Goal: Task Accomplishment & Management: Complete application form

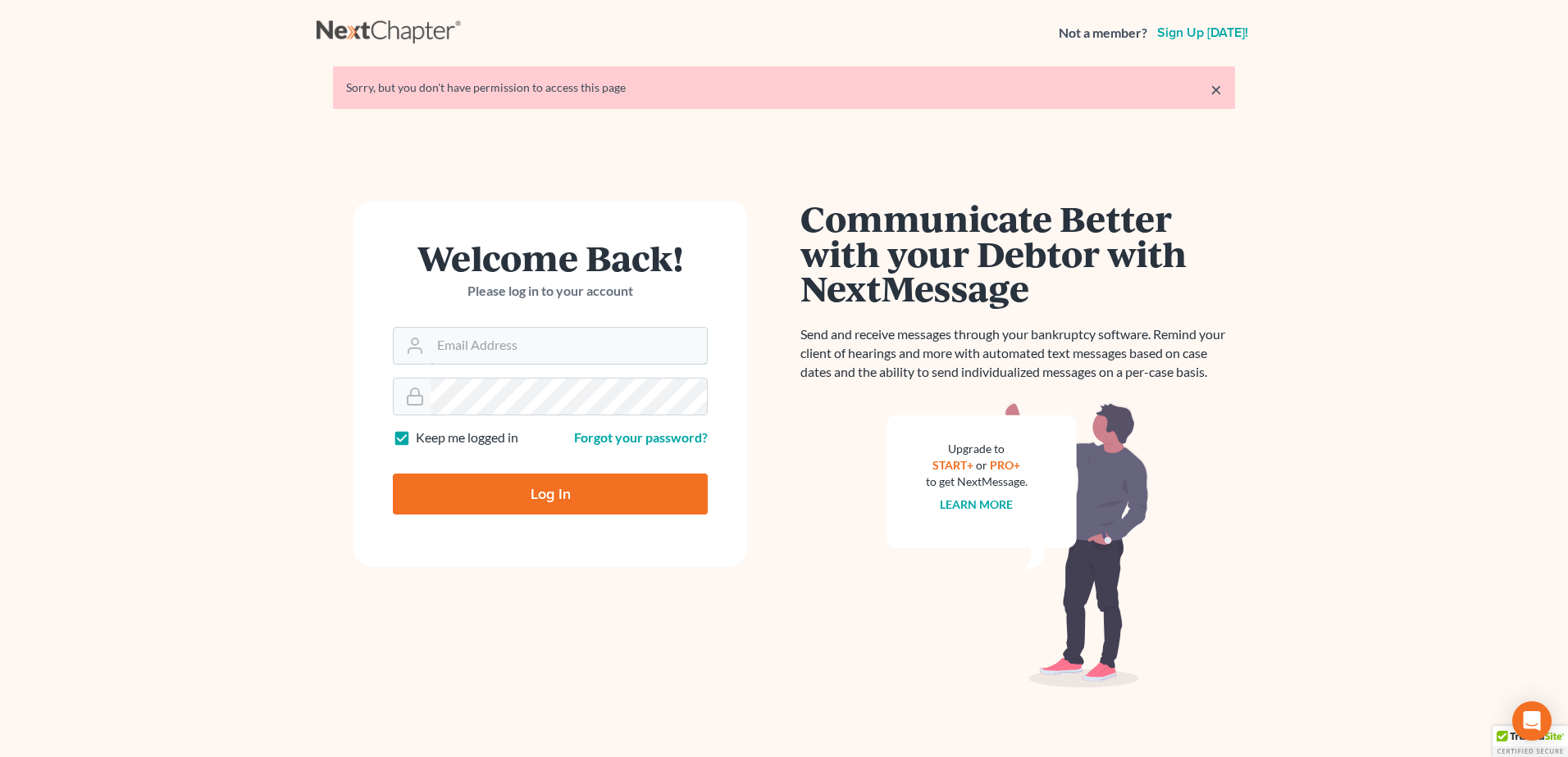
type input "mcastelluzzo@wellerlegalgroup.com"
click at [541, 489] on input "Log In" at bounding box center [550, 494] width 315 height 41
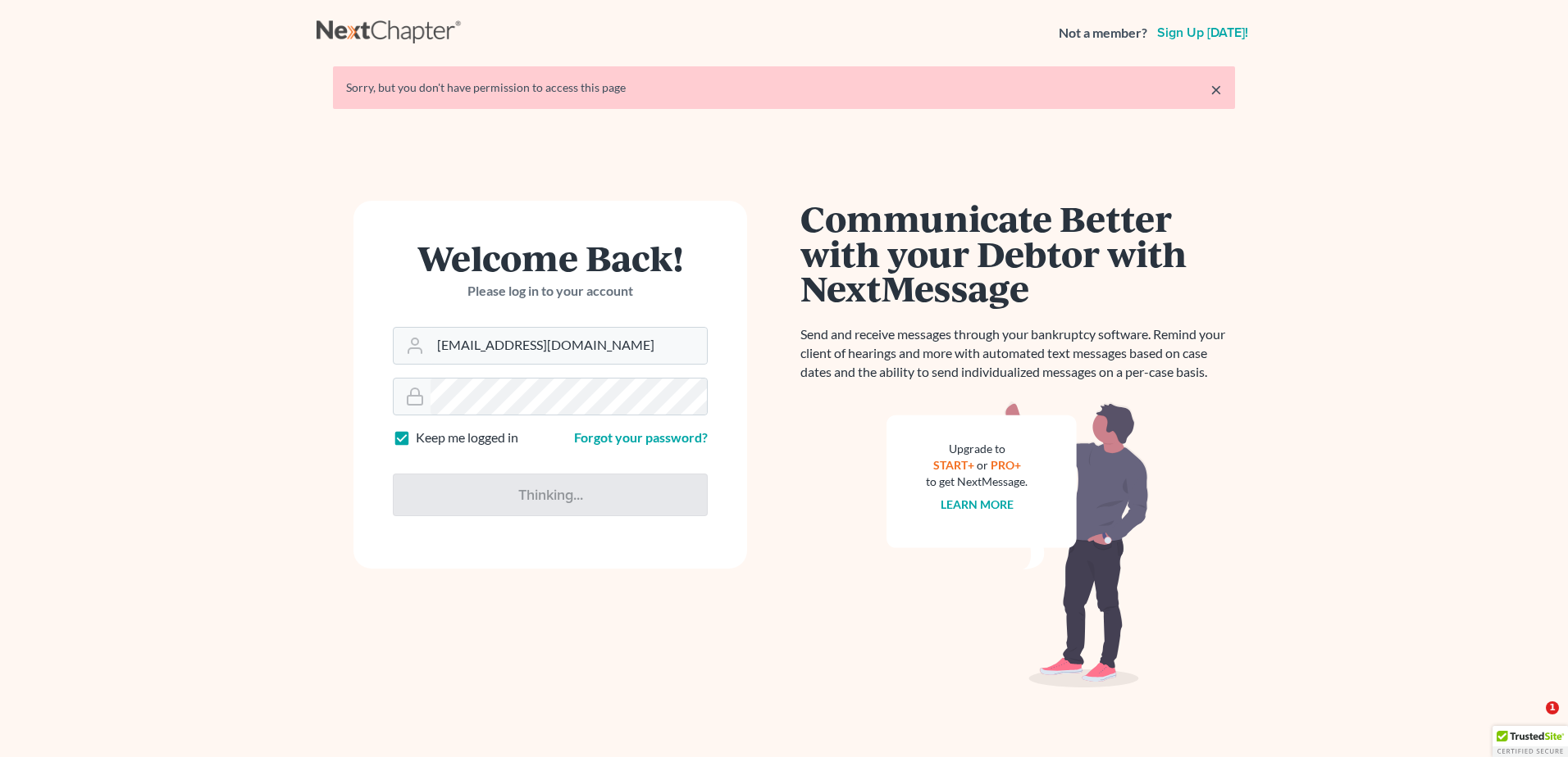
type input "Thinking..."
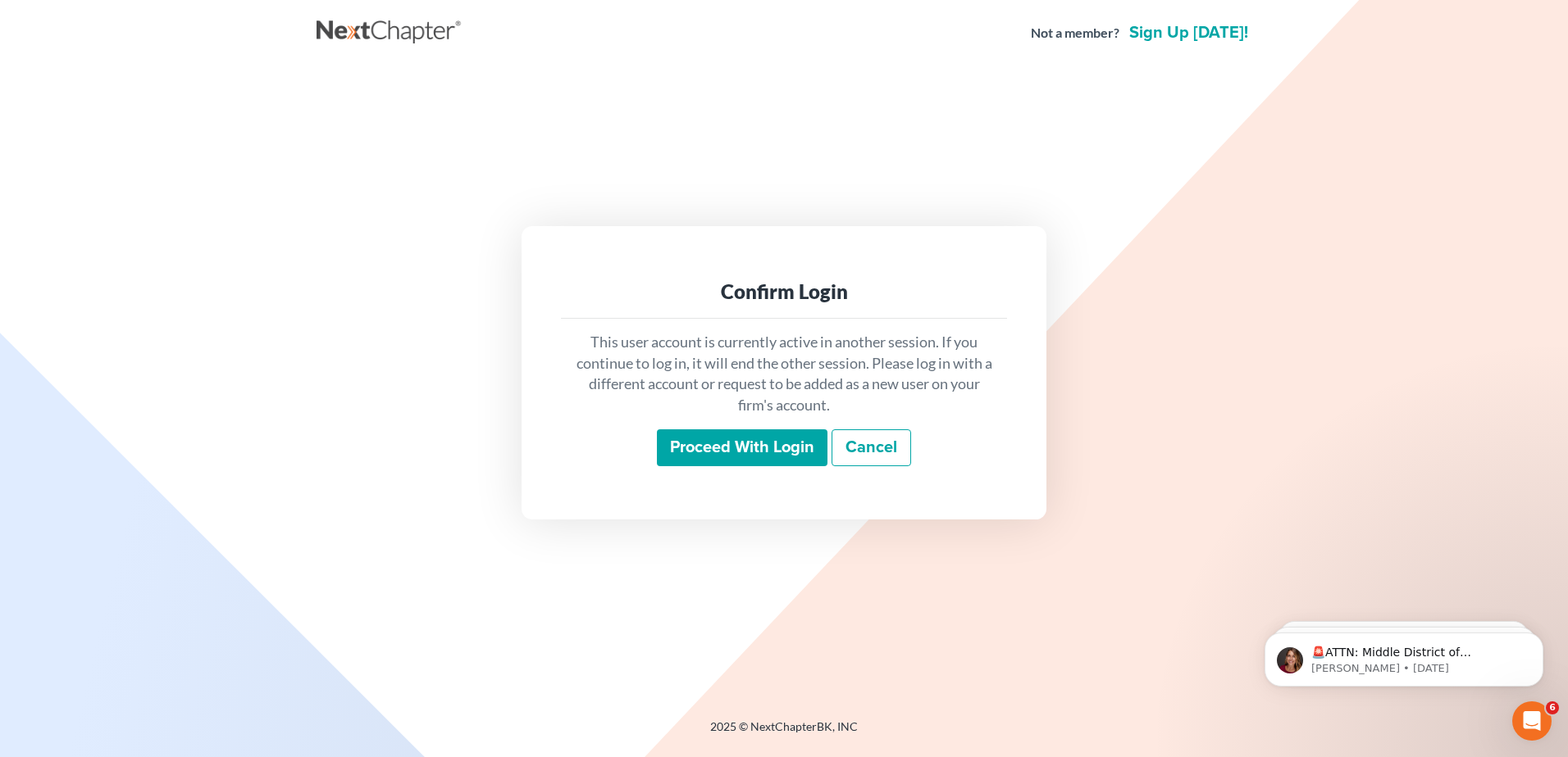
click at [754, 433] on input "Proceed with login" at bounding box center [742, 449] width 170 height 38
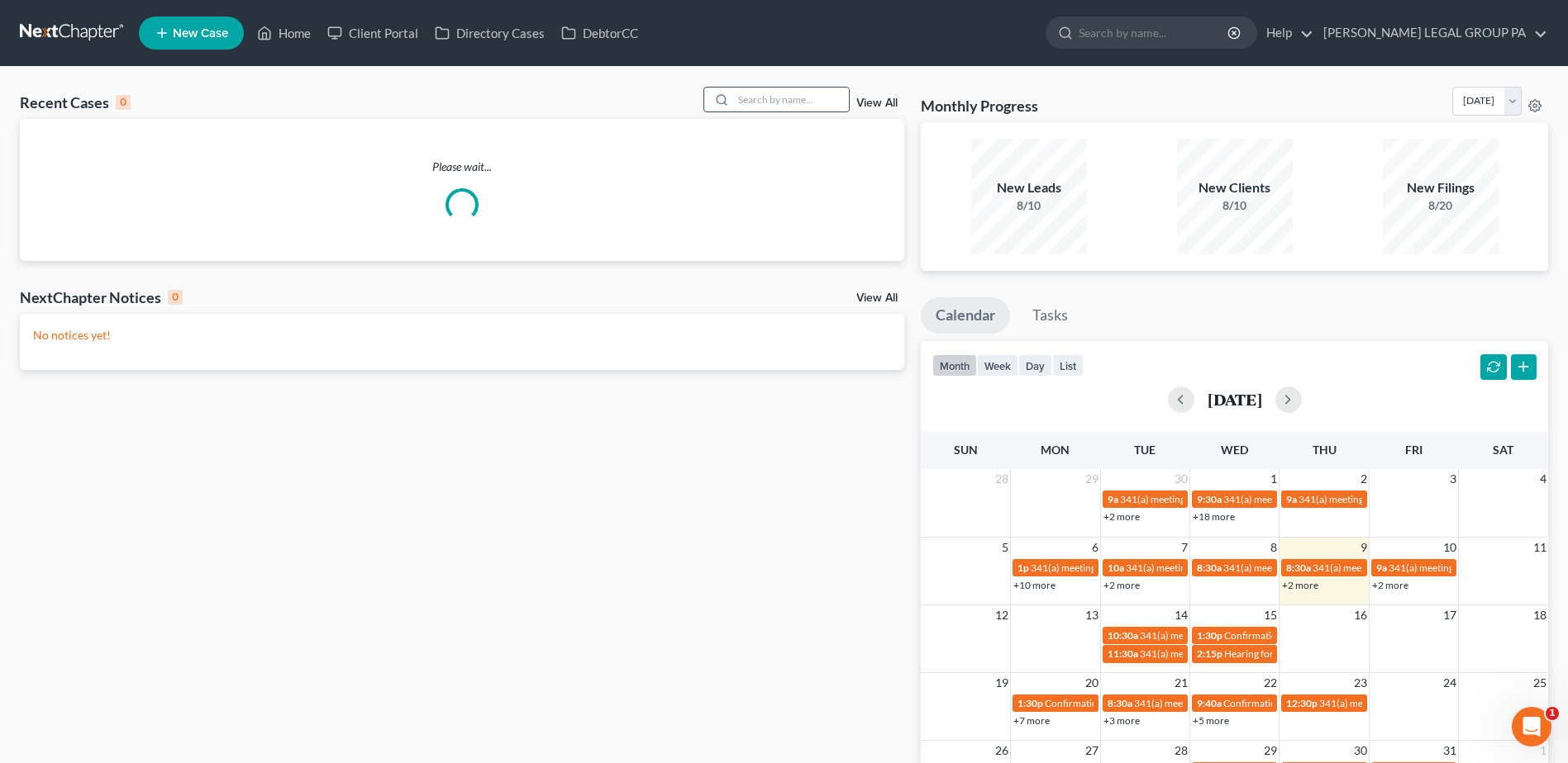
click at [761, 102] on input "search" at bounding box center [791, 100] width 116 height 24
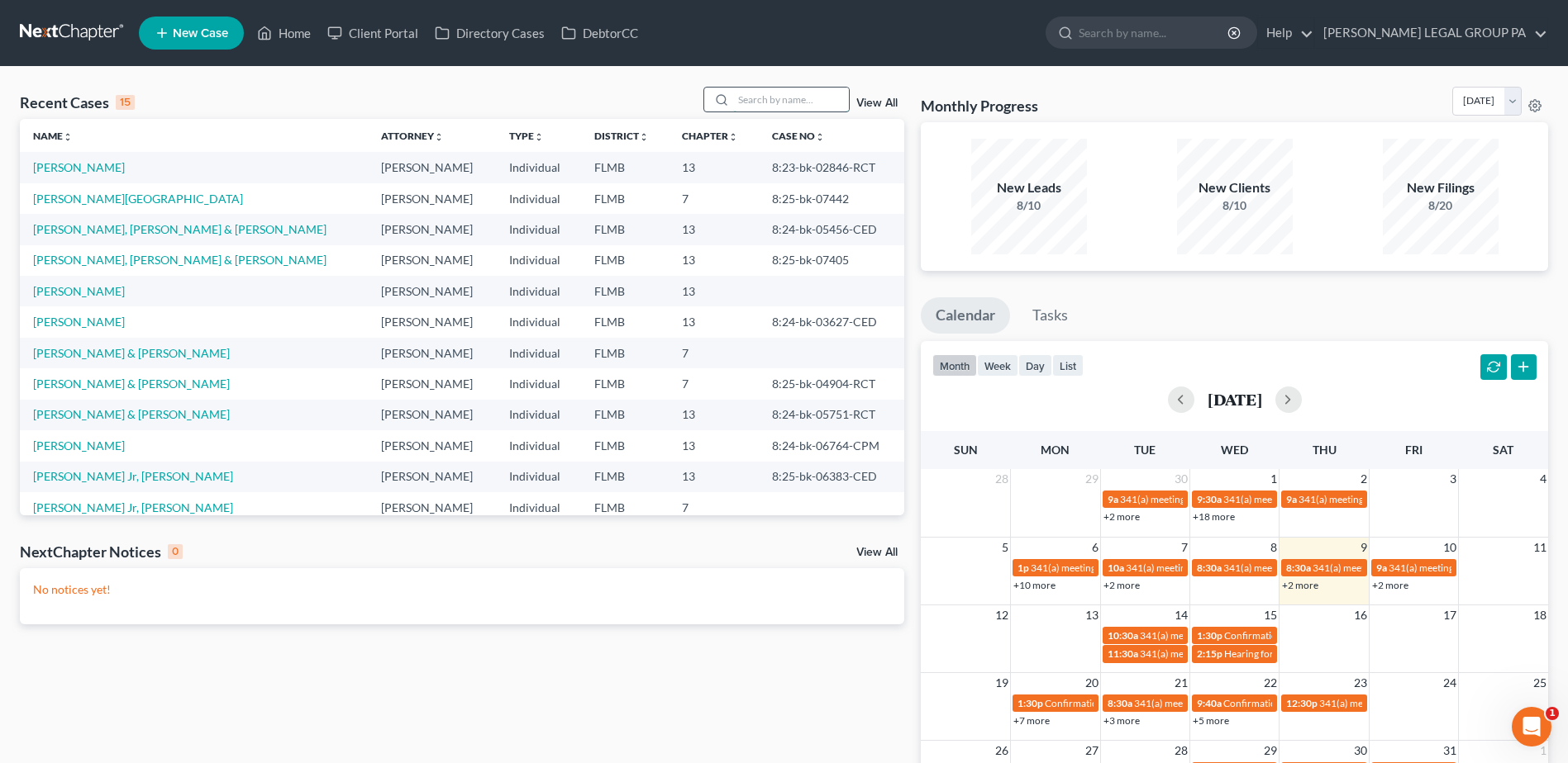
paste input "Kinney"
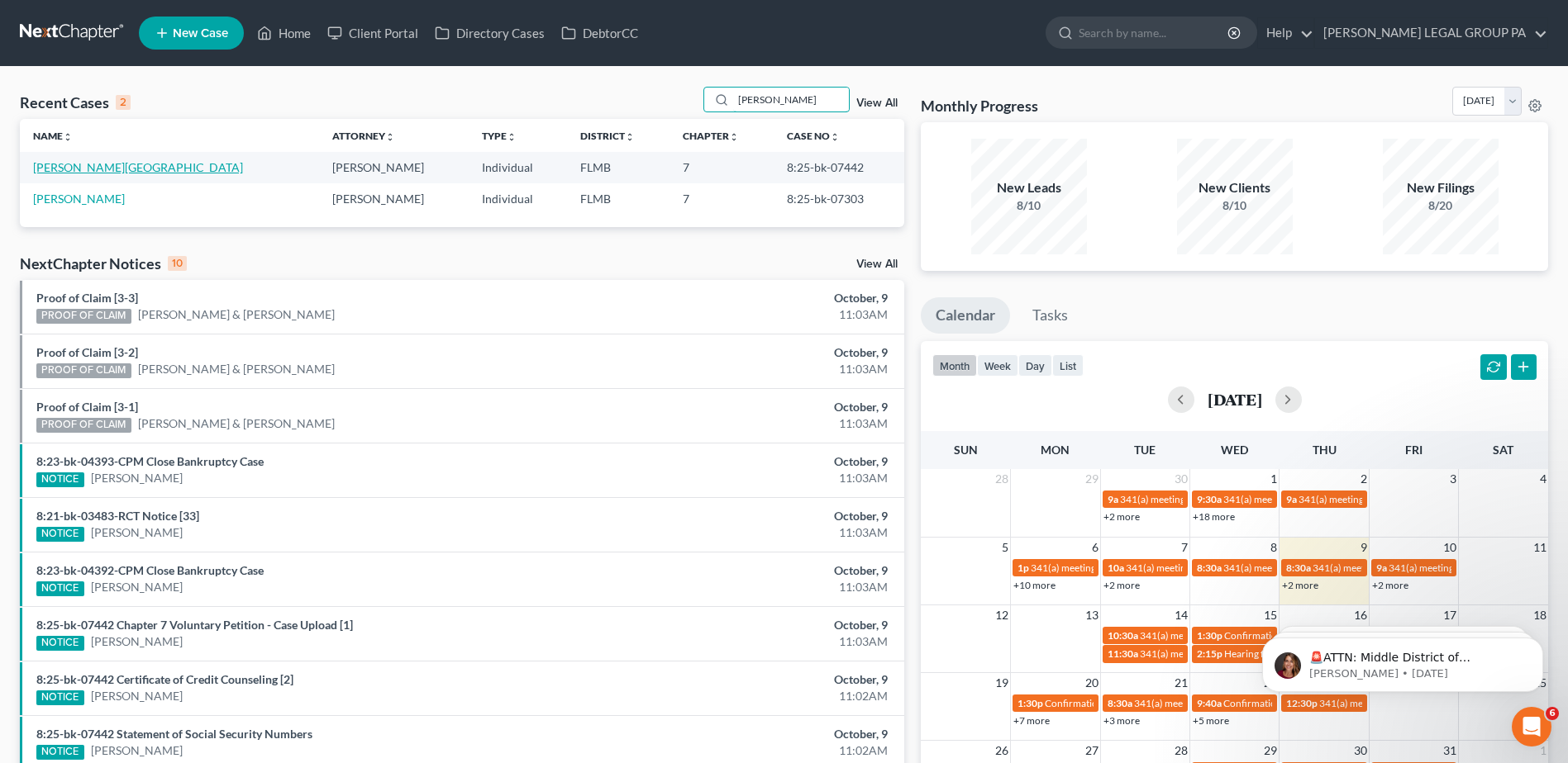
type input "Kinney"
click at [92, 160] on link "Kinney, Austin" at bounding box center [138, 166] width 210 height 14
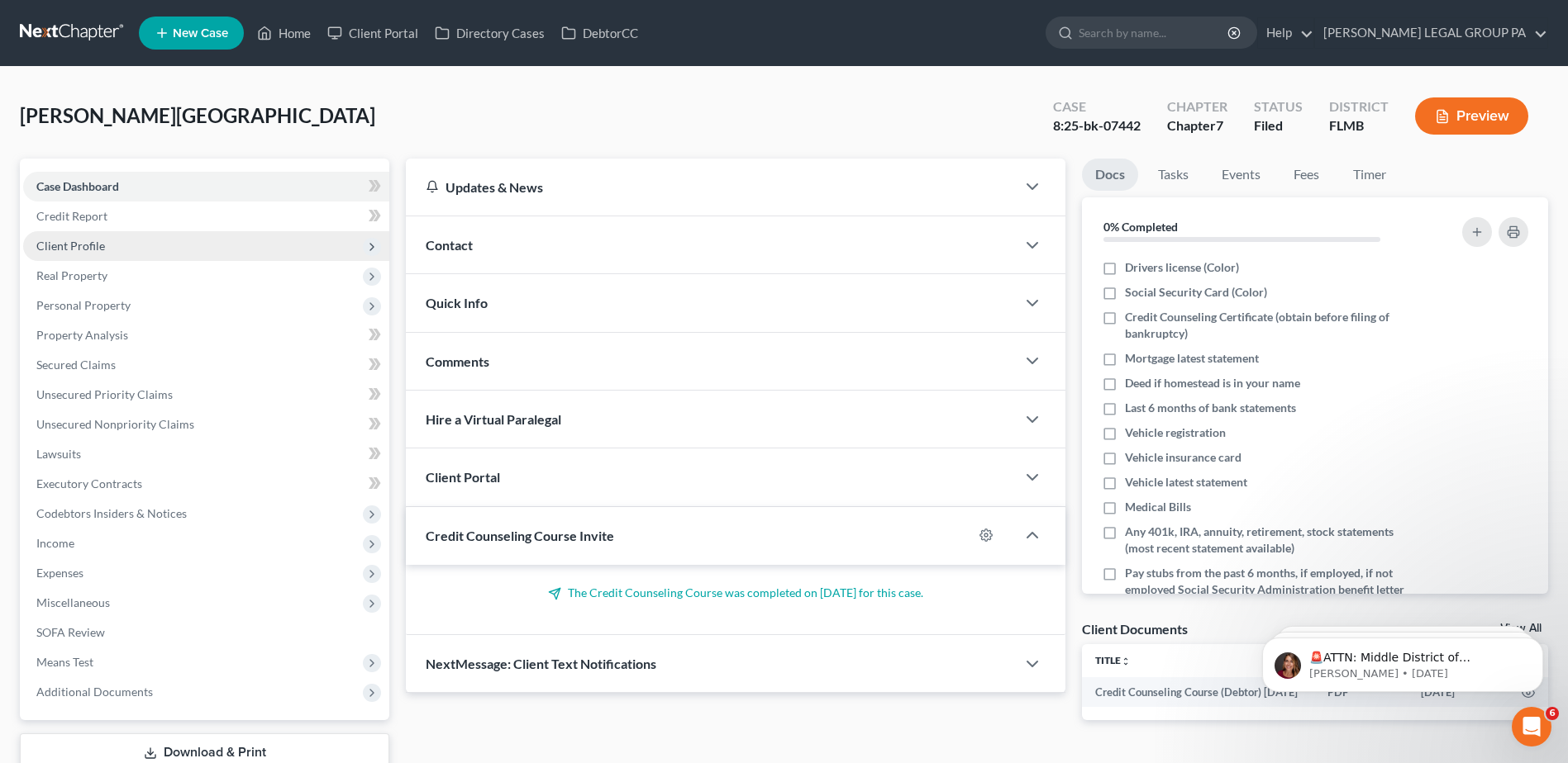
click at [75, 246] on span "Client Profile" at bounding box center [70, 245] width 69 height 14
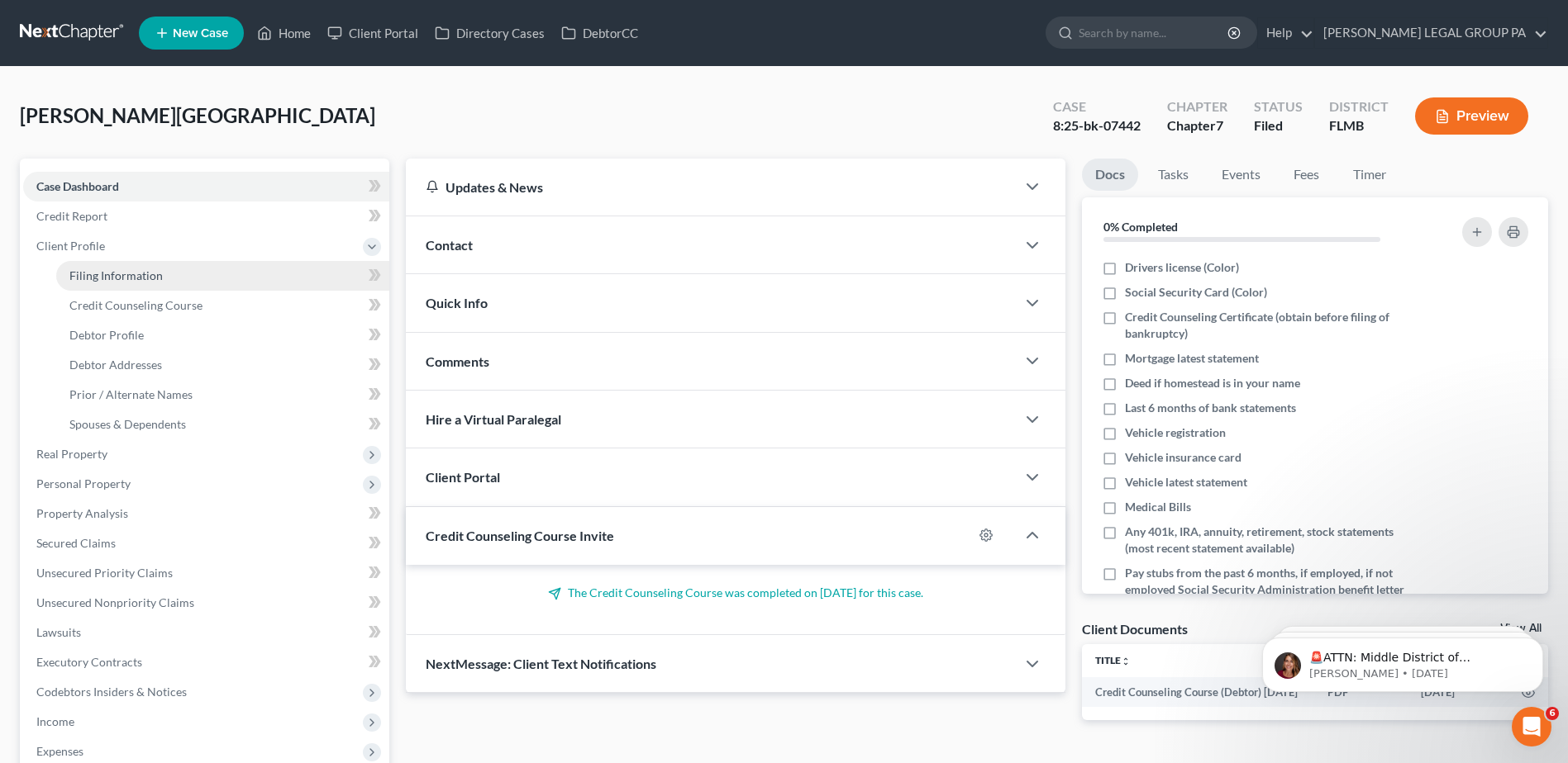
click at [116, 275] on span "Filing Information" at bounding box center [116, 275] width 93 height 14
select select "1"
select select "0"
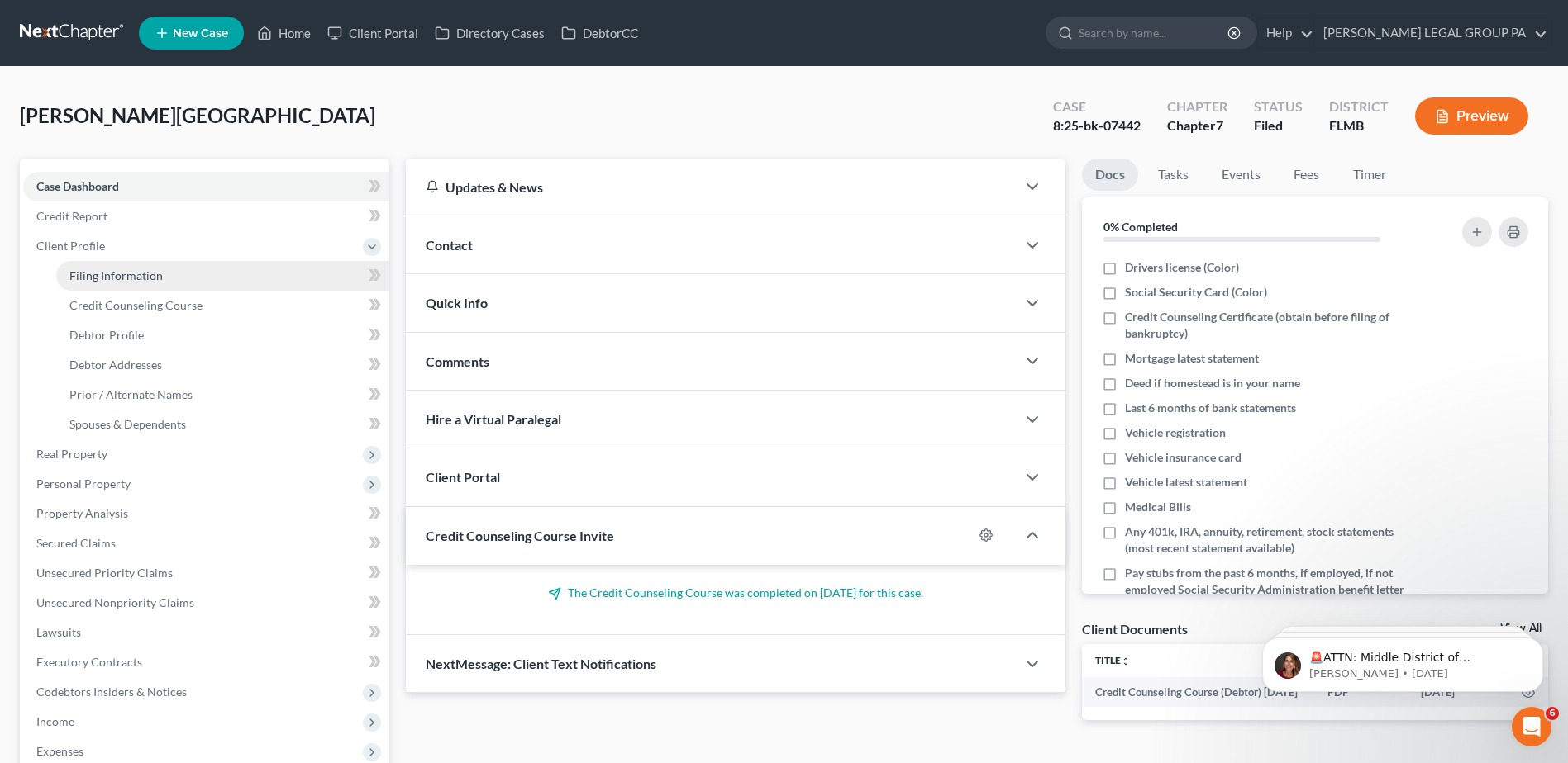
select select "9"
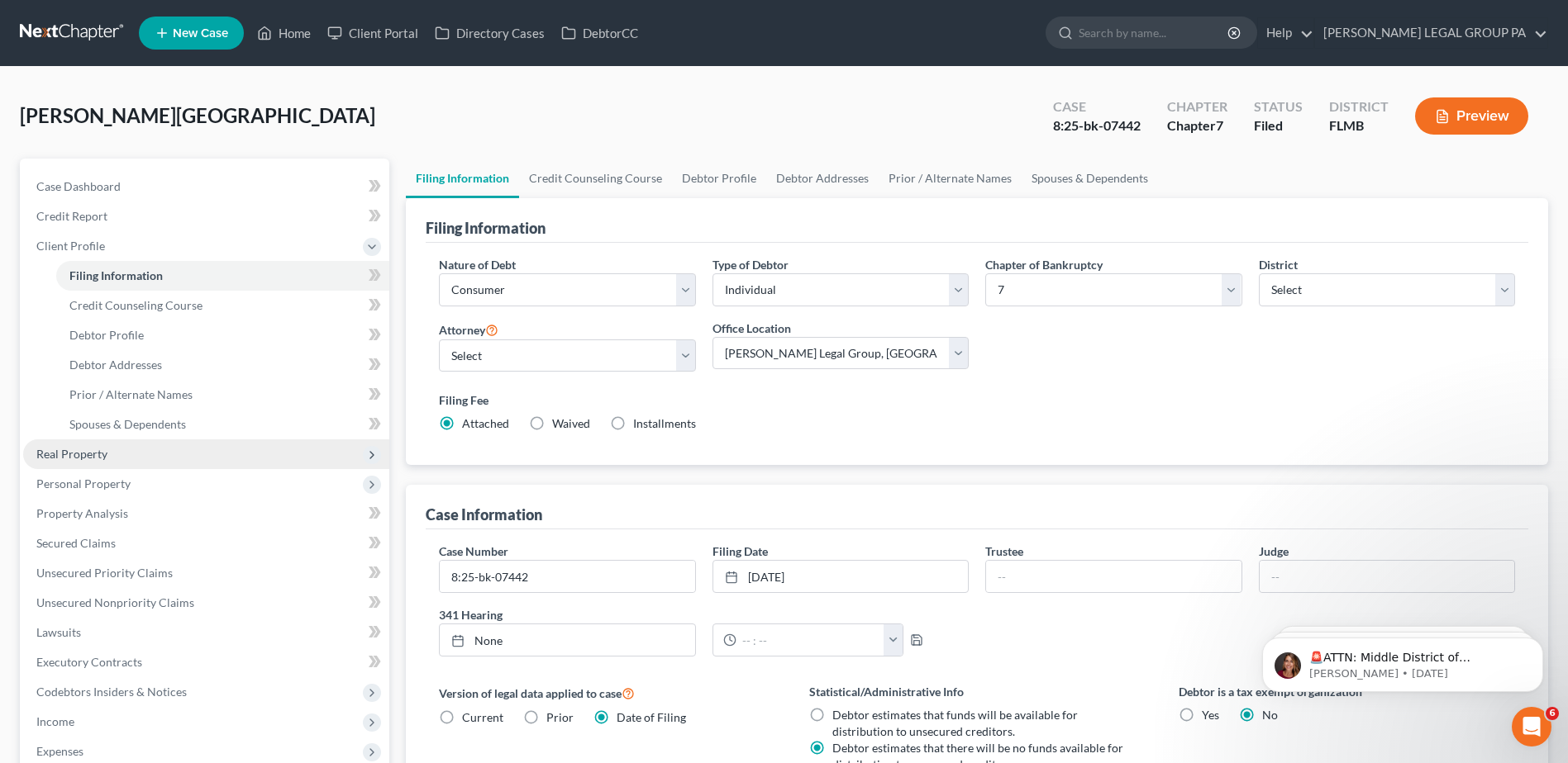
click at [101, 447] on span "Real Property" at bounding box center [72, 453] width 71 height 14
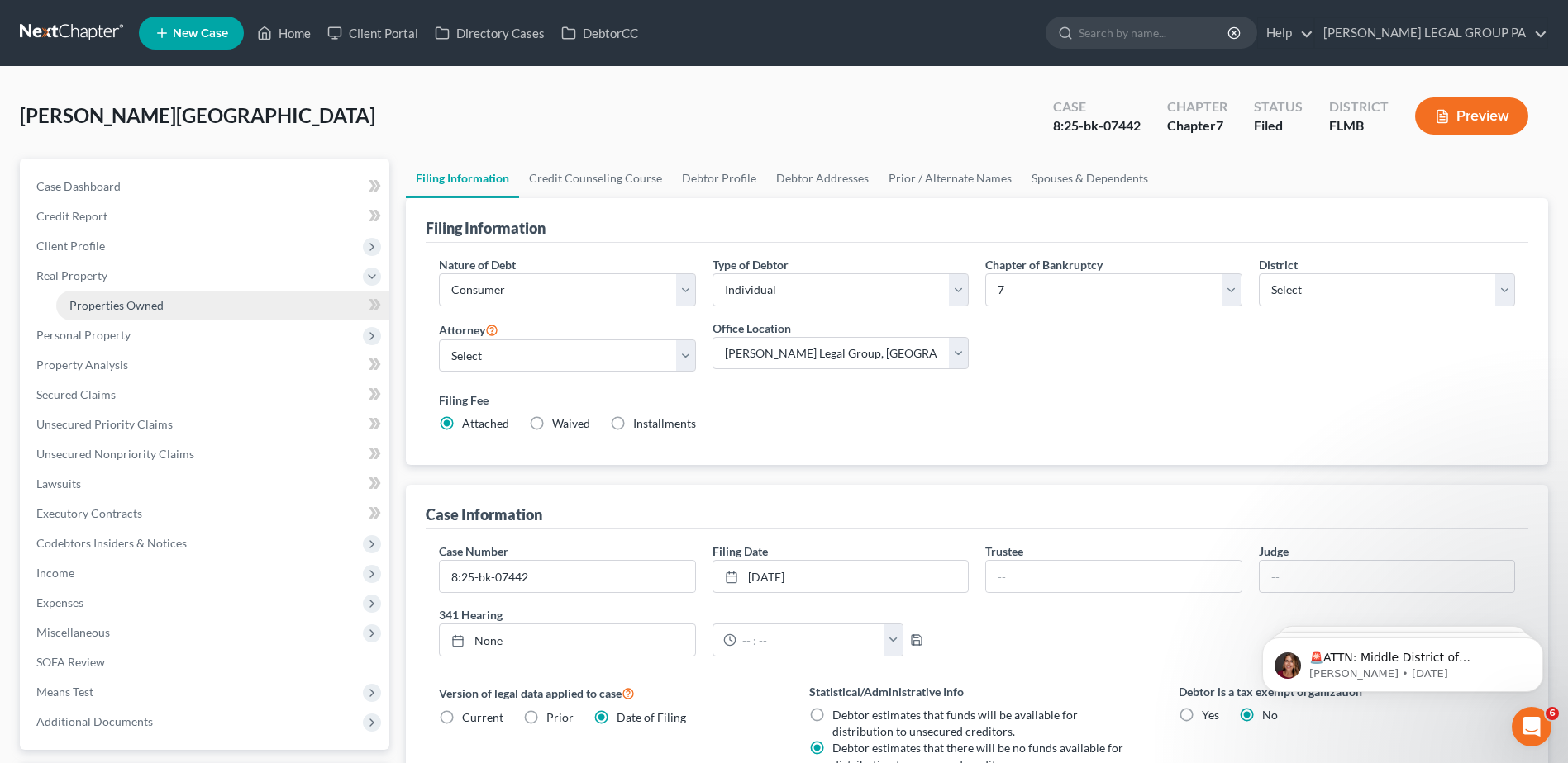
click at [108, 306] on span "Properties Owned" at bounding box center [116, 304] width 94 height 14
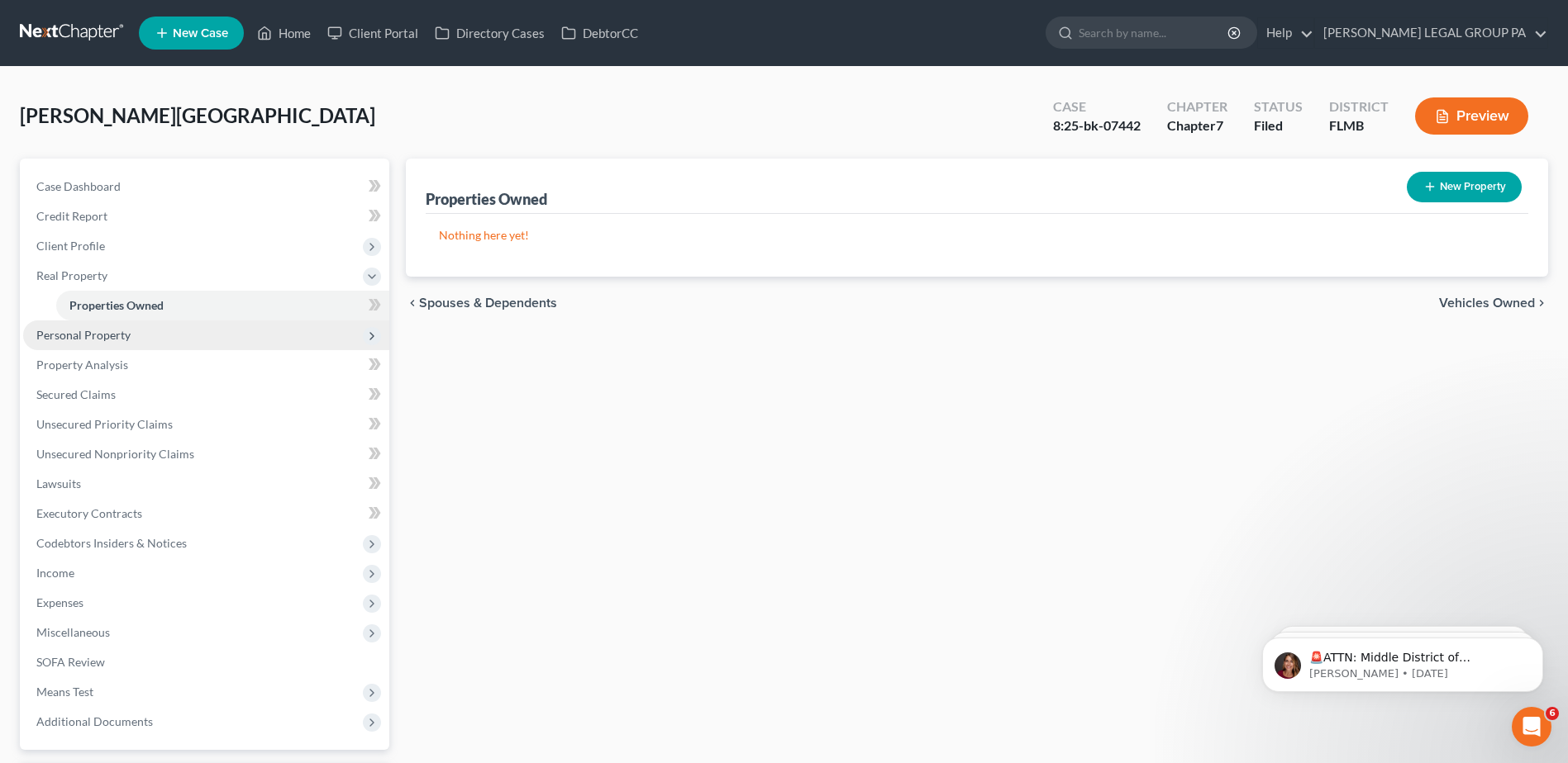
click at [103, 332] on span "Personal Property" at bounding box center [83, 334] width 94 height 14
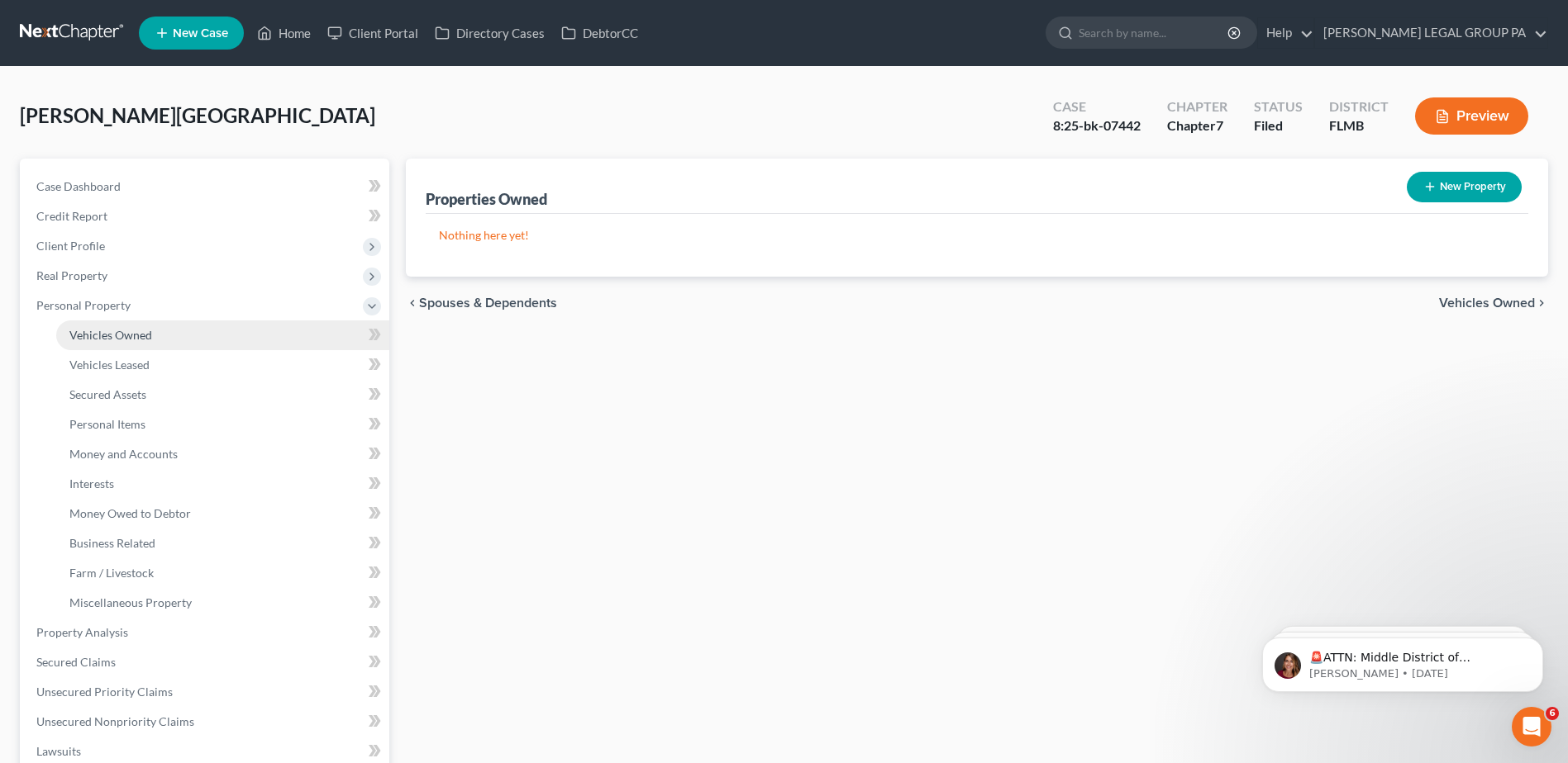
click at [111, 339] on span "Vehicles Owned" at bounding box center [111, 334] width 82 height 14
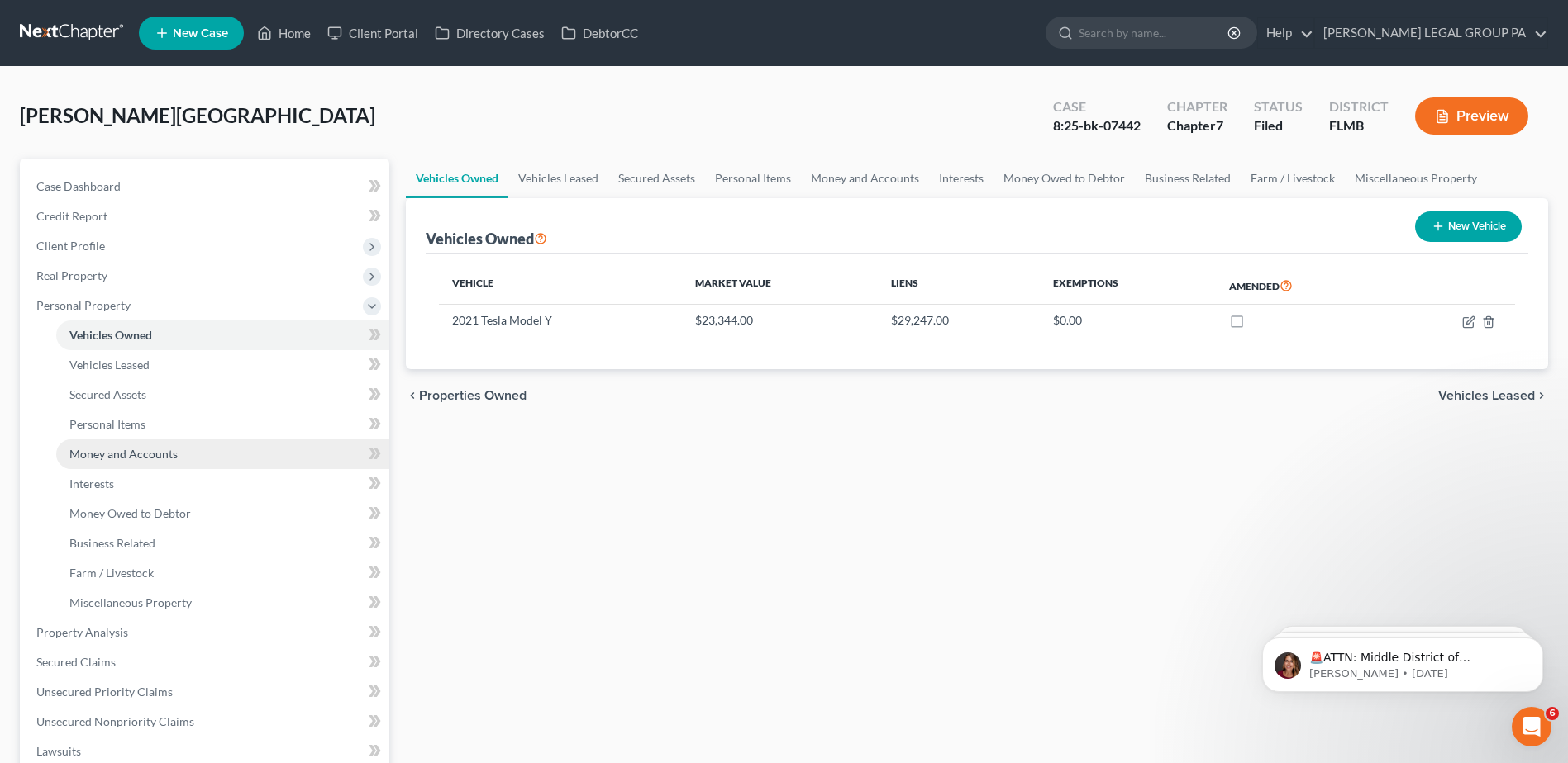
click at [125, 451] on span "Money and Accounts" at bounding box center [123, 453] width 108 height 14
